Goal: Complete application form: Complete application form

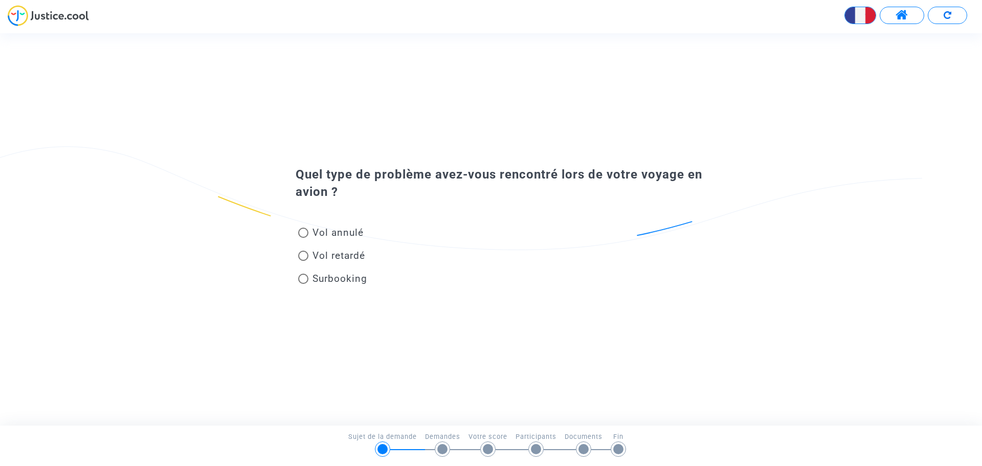
click at [347, 255] on span "Vol retardé" at bounding box center [339, 256] width 53 height 12
click at [303, 261] on input "Vol retardé" at bounding box center [303, 261] width 1 height 1
radio input "true"
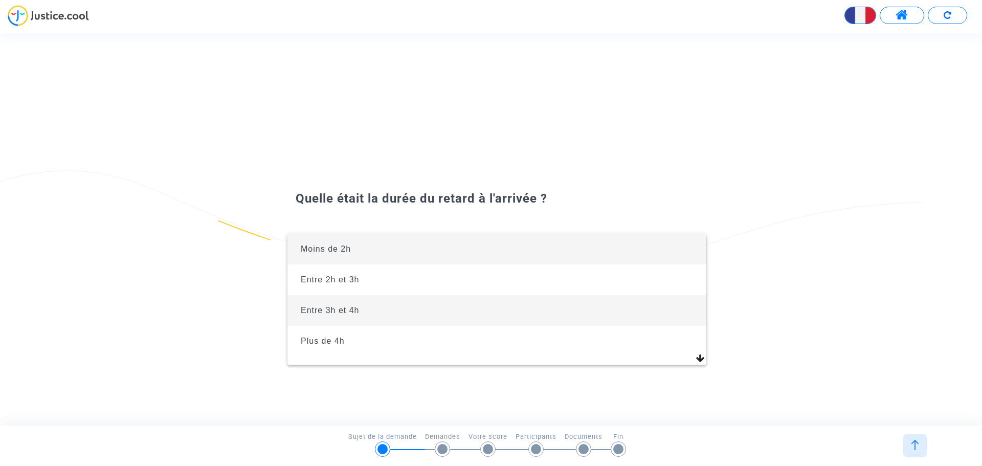
click at [358, 309] on span "Entre 3h et 4h" at bounding box center [330, 310] width 59 height 9
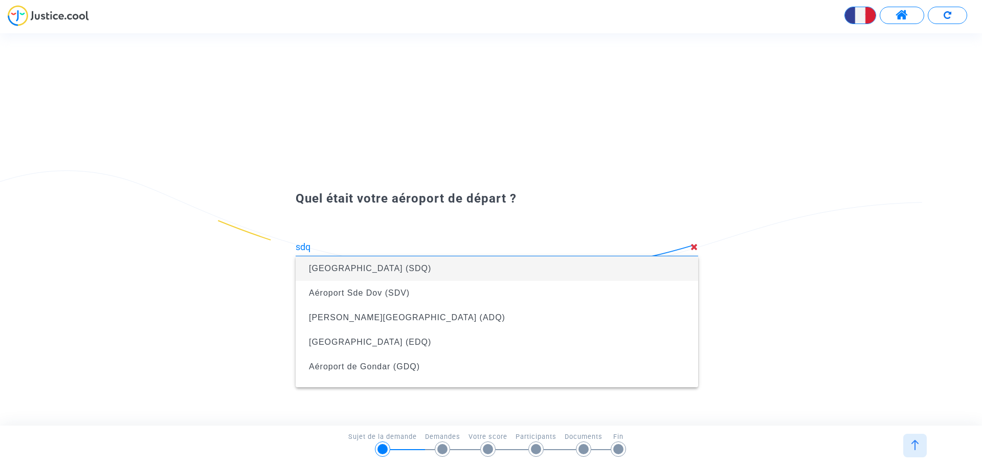
click at [364, 268] on span "[GEOGRAPHIC_DATA] (SDQ)" at bounding box center [370, 268] width 122 height 9
type input "[GEOGRAPHIC_DATA] (SDQ)"
click at [363, 268] on span "[GEOGRAPHIC_DATA][PERSON_NAME] Le Raizet (PTP)" at bounding box center [427, 268] width 236 height 9
type input "Aéroport de Pointe-à-Pitre Le Raizet (PTP)"
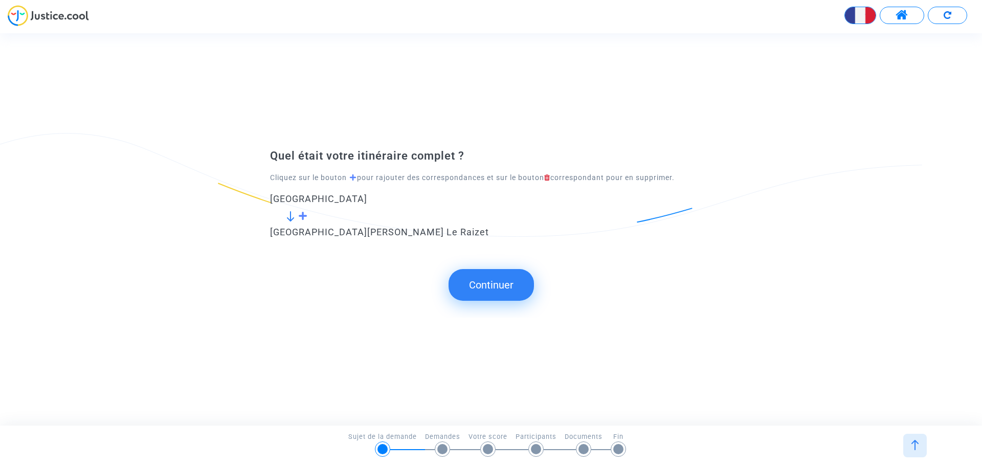
click at [302, 214] on span at bounding box center [303, 215] width 10 height 9
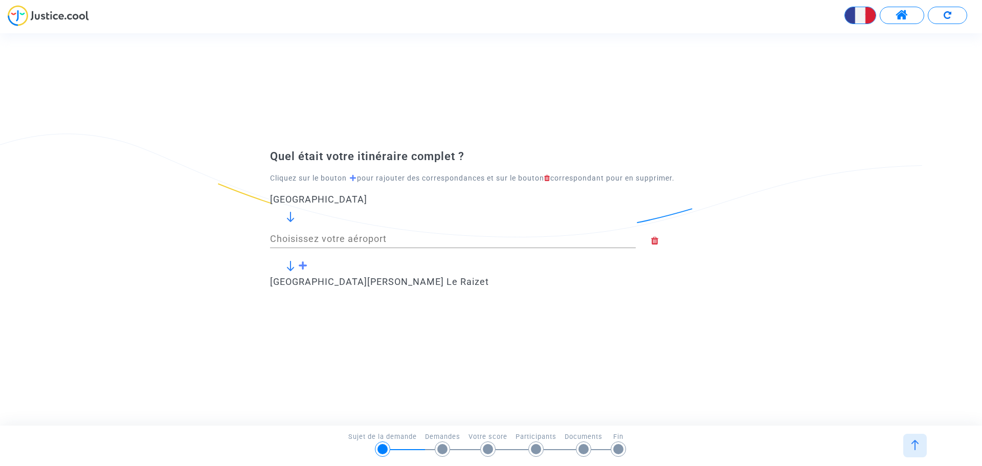
click at [302, 269] on span at bounding box center [303, 265] width 10 height 9
click at [303, 266] on span at bounding box center [303, 265] width 10 height 9
click at [657, 243] on icon at bounding box center [681, 240] width 61 height 9
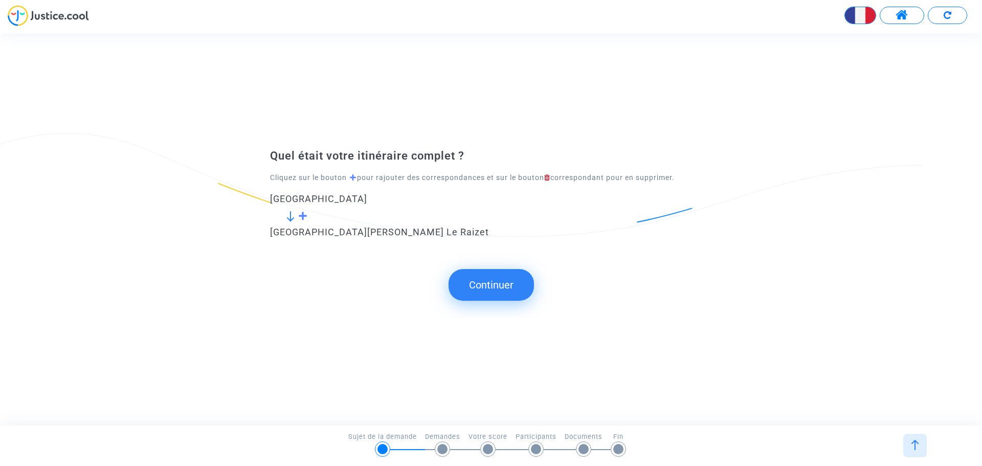
click at [504, 278] on button "Continuer" at bounding box center [491, 285] width 85 height 32
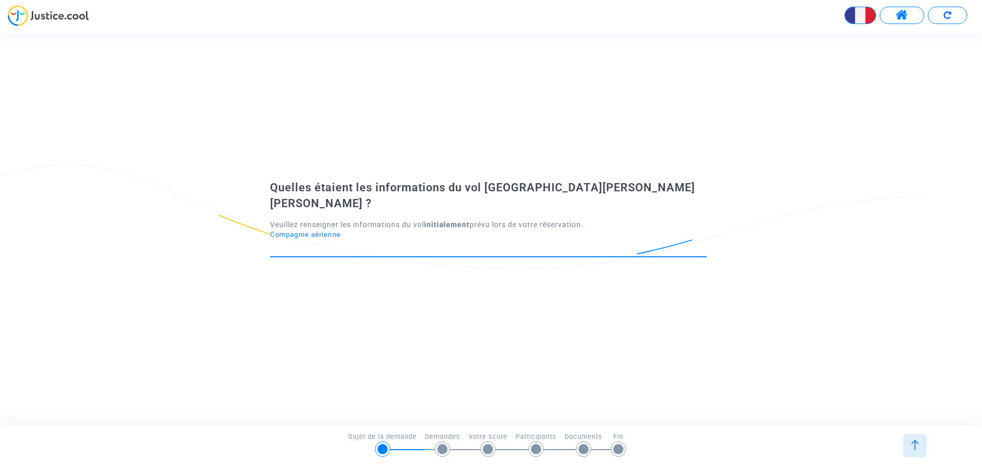
click at [350, 243] on input "Compagnie aérienne" at bounding box center [488, 248] width 437 height 10
type input "sky hi"
click at [702, 243] on icon at bounding box center [703, 247] width 8 height 9
